Goal: Find specific page/section: Find specific page/section

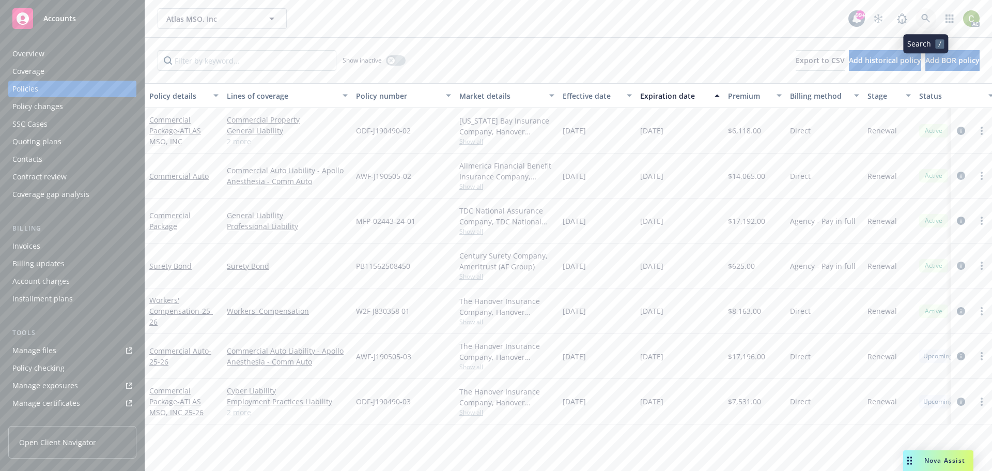
click at [919, 21] on link at bounding box center [925, 18] width 21 height 21
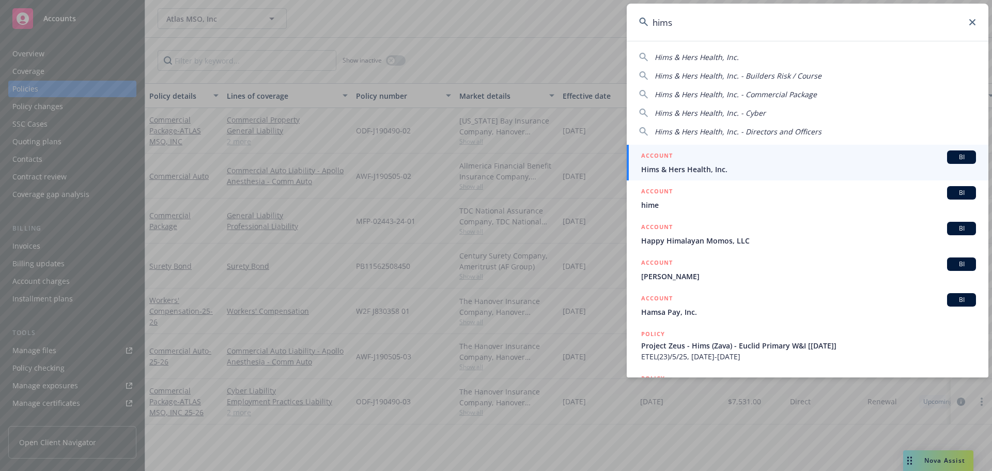
type input "hims"
click at [728, 160] on div "ACCOUNT BI" at bounding box center [808, 156] width 335 height 13
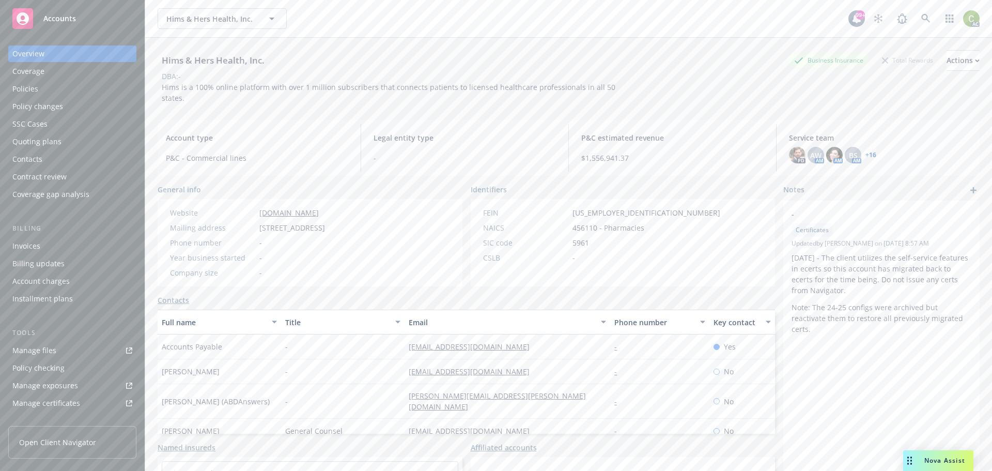
click at [867, 153] on link "+ 16" at bounding box center [870, 155] width 11 height 6
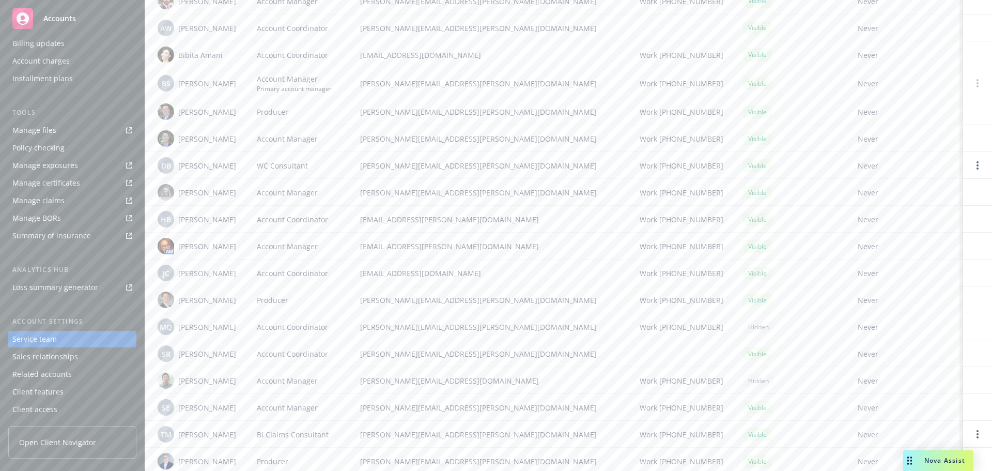
scroll to position [90, 0]
